Goal: Task Accomplishment & Management: Manage account settings

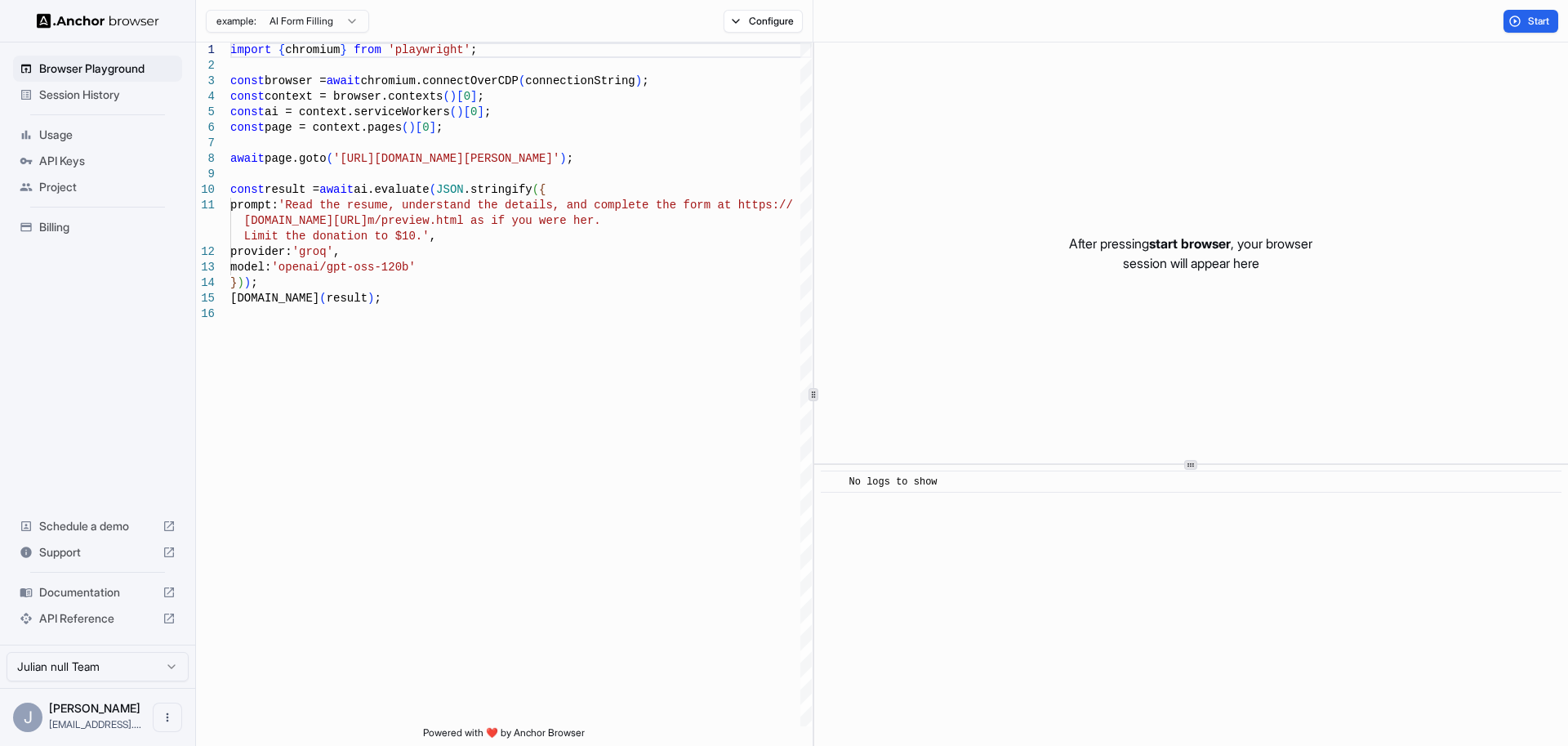
click at [72, 171] on div "API Keys" at bounding box center [97, 161] width 169 height 26
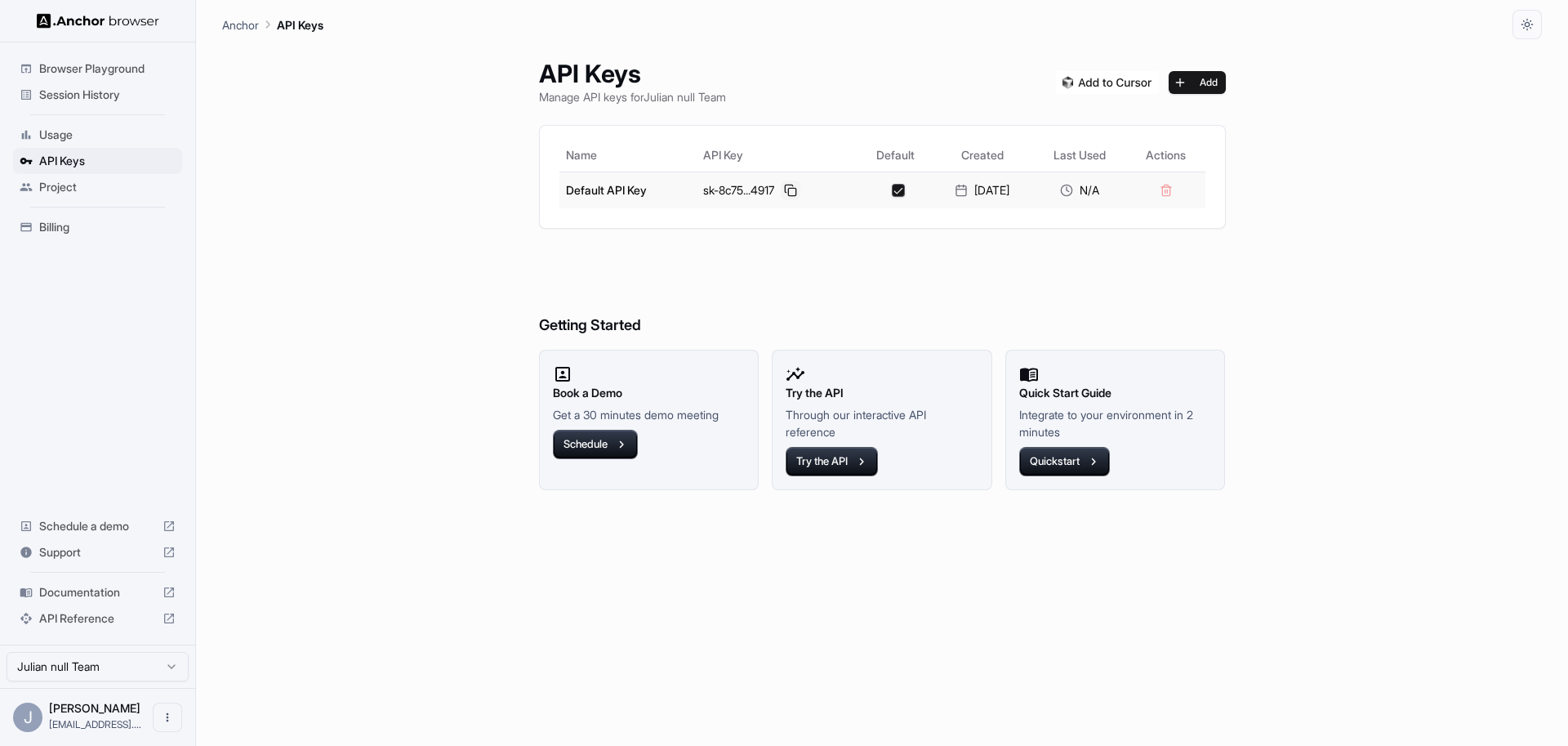
click at [787, 188] on button at bounding box center [791, 191] width 20 height 20
click at [784, 183] on button at bounding box center [791, 191] width 20 height 20
click at [789, 191] on button at bounding box center [791, 191] width 20 height 20
